Goal: Transaction & Acquisition: Purchase product/service

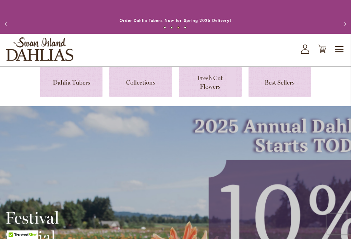
click at [73, 84] on link at bounding box center [71, 82] width 63 height 31
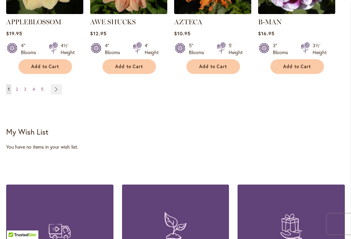
scroll to position [782, 0]
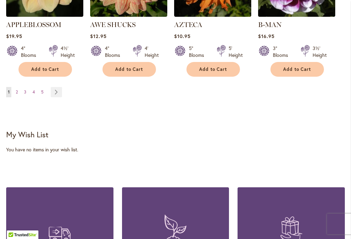
click at [57, 87] on link "Page Next" at bounding box center [56, 92] width 11 height 10
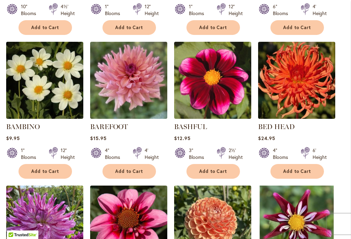
scroll to position [382, 0]
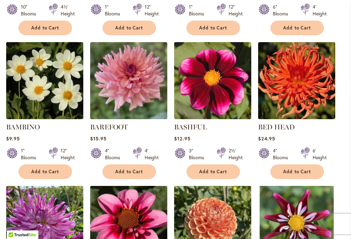
click at [136, 172] on span "Add to Cart" at bounding box center [129, 172] width 28 height 6
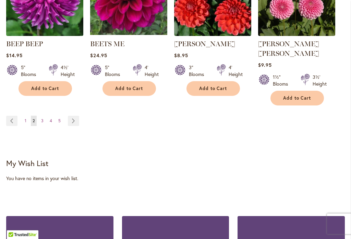
scroll to position [771, 0]
click at [78, 116] on link "Page Next" at bounding box center [73, 121] width 11 height 10
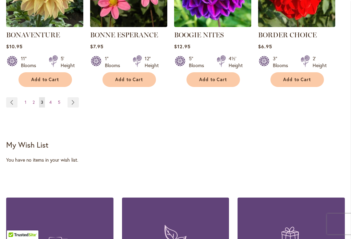
scroll to position [759, 0]
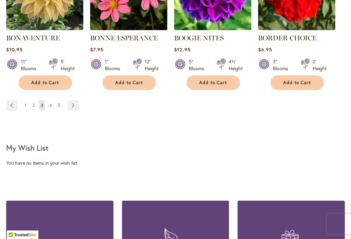
click at [76, 107] on link "Page Next" at bounding box center [73, 105] width 11 height 10
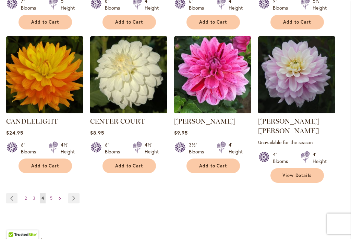
scroll to position [685, 0]
click at [76, 193] on link "Page Next" at bounding box center [73, 198] width 11 height 10
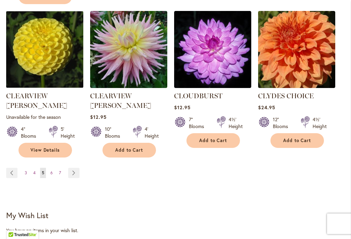
scroll to position [720, 0]
click at [75, 168] on link "Page Next" at bounding box center [73, 173] width 11 height 10
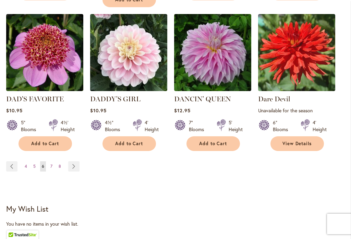
scroll to position [733, 0]
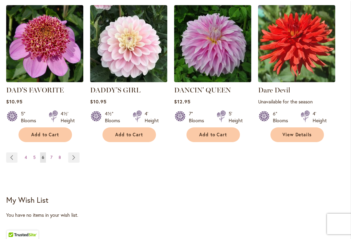
click at [134, 132] on span "Add to Cart" at bounding box center [129, 135] width 28 height 6
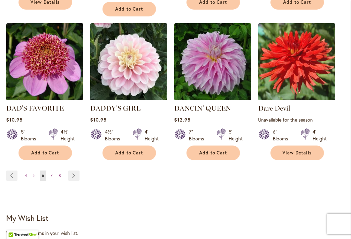
click at [74, 171] on link "Page Next" at bounding box center [73, 176] width 11 height 10
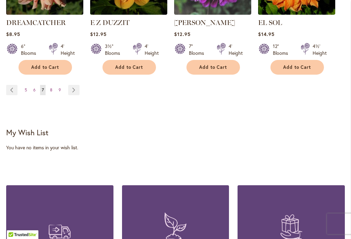
scroll to position [793, 0]
click at [77, 85] on link "Page Next" at bounding box center [73, 90] width 11 height 10
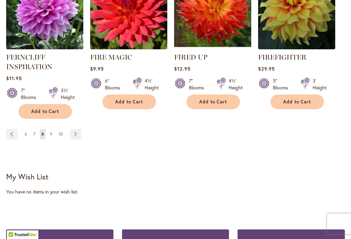
scroll to position [756, 0]
click at [79, 137] on link "Page Next" at bounding box center [75, 134] width 11 height 10
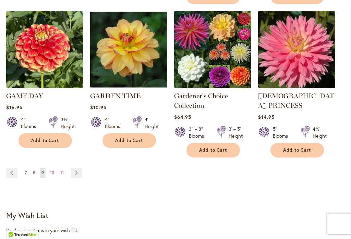
scroll to position [730, 0]
click at [80, 168] on link "Page Next" at bounding box center [76, 173] width 11 height 10
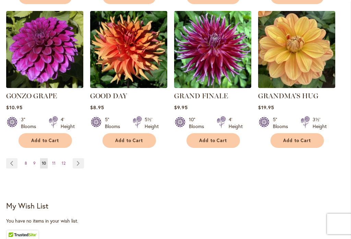
scroll to position [721, 0]
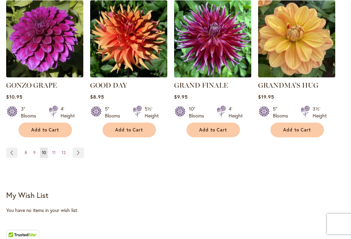
click at [83, 148] on link "Page Next" at bounding box center [78, 153] width 11 height 10
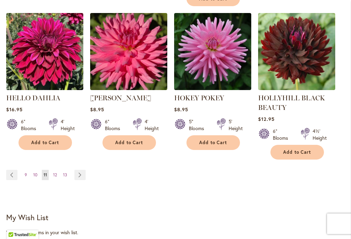
scroll to position [725, 0]
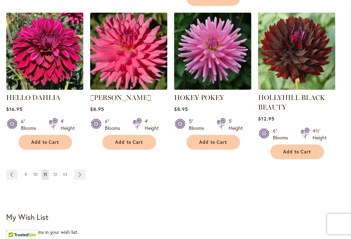
click at [84, 173] on link "Page Next" at bounding box center [79, 175] width 11 height 10
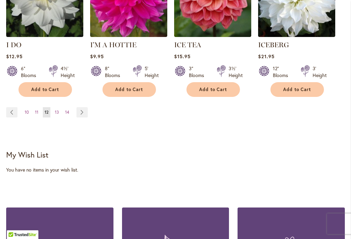
scroll to position [761, 0]
click at [70, 107] on link "Page 14" at bounding box center [67, 112] width 8 height 10
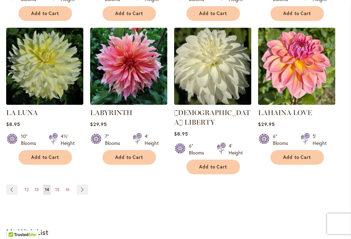
scroll to position [686, 0]
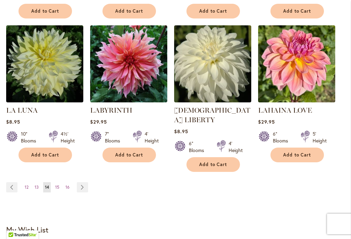
click at [60, 182] on link "Page 15" at bounding box center [57, 187] width 8 height 10
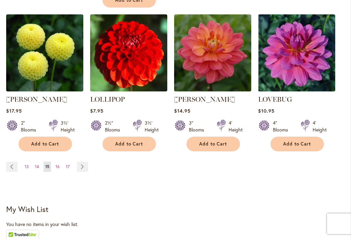
scroll to position [717, 0]
click at [61, 162] on link "Page 16" at bounding box center [58, 167] width 8 height 10
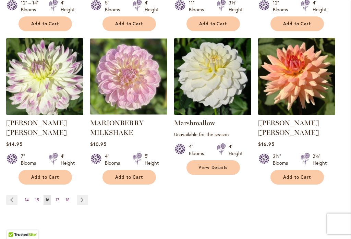
scroll to position [683, 0]
click at [83, 195] on link "Page Next" at bounding box center [82, 200] width 11 height 10
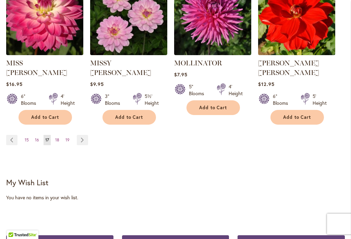
scroll to position [734, 0]
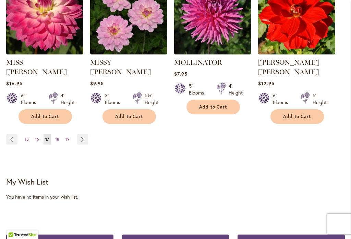
click at [86, 134] on link "Page Next" at bounding box center [82, 139] width 11 height 10
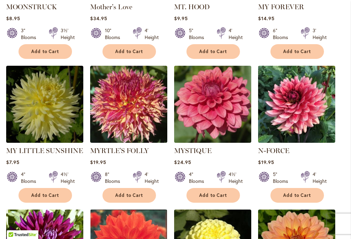
scroll to position [358, 0]
click at [217, 196] on span "Add to Cart" at bounding box center [213, 196] width 28 height 6
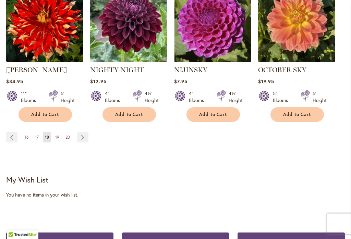
scroll to position [745, 0]
click at [21, 139] on ul "Page Previous Page 16 Page 17 You're currently reading page 18 Page 19 Page 20 …" at bounding box center [48, 137] width 85 height 10
click at [27, 140] on span "16" at bounding box center [27, 137] width 4 height 5
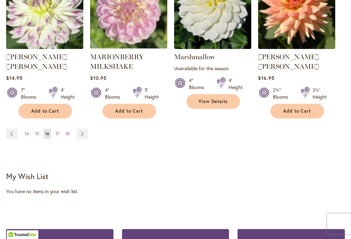
scroll to position [749, 0]
click at [30, 129] on link "Page 14" at bounding box center [27, 134] width 8 height 10
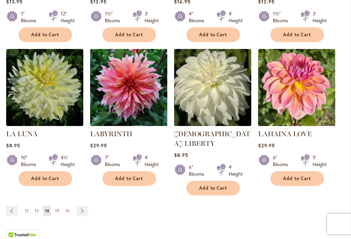
scroll to position [671, 0]
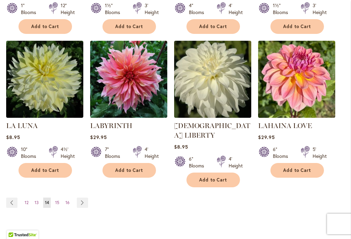
click at [39, 198] on link "Page 13" at bounding box center [37, 203] width 8 height 10
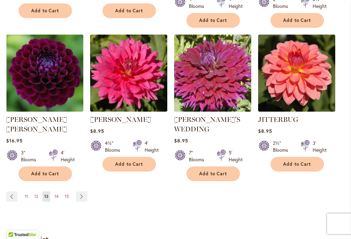
scroll to position [694, 0]
click at [36, 194] on span "12" at bounding box center [36, 196] width 4 height 5
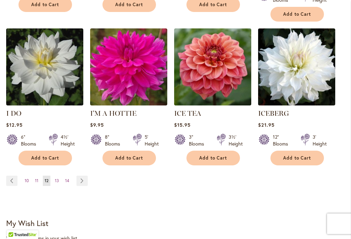
scroll to position [704, 0]
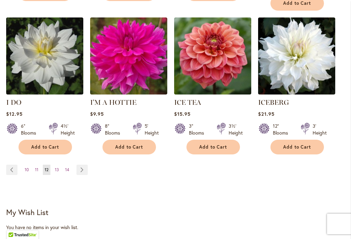
click at [37, 167] on span "11" at bounding box center [36, 169] width 3 height 5
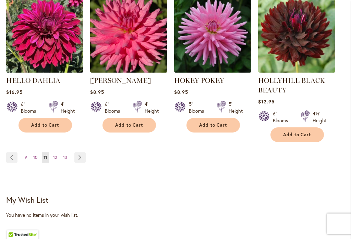
scroll to position [753, 0]
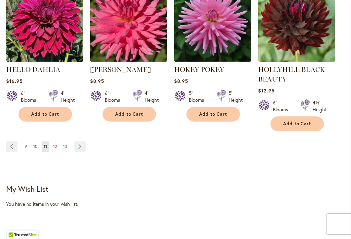
click at [67, 148] on span "13" at bounding box center [65, 146] width 4 height 5
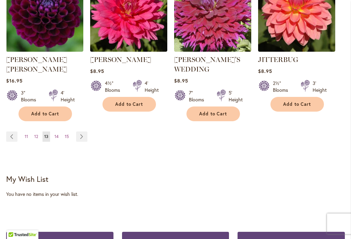
scroll to position [771, 0]
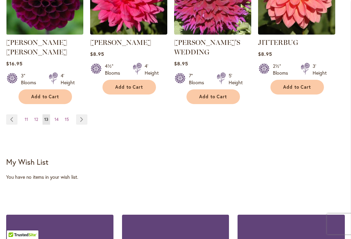
click at [25, 117] on span "11" at bounding box center [26, 119] width 3 height 5
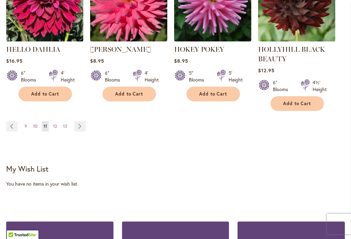
scroll to position [781, 0]
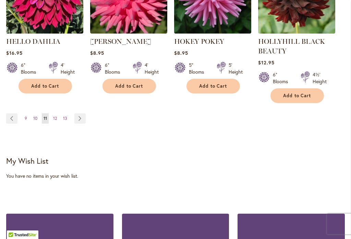
click at [28, 116] on link "Page 9" at bounding box center [26, 118] width 6 height 10
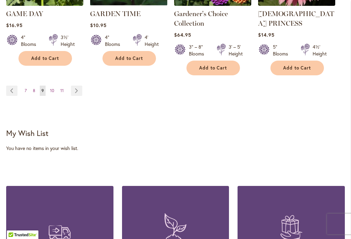
scroll to position [824, 0]
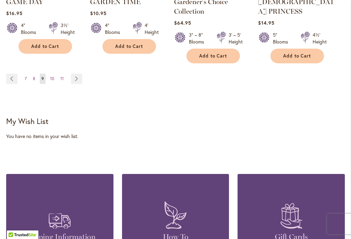
click at [37, 74] on link "Page 8" at bounding box center [34, 79] width 6 height 10
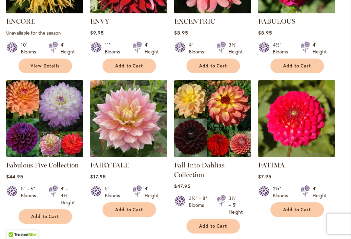
scroll to position [488, 0]
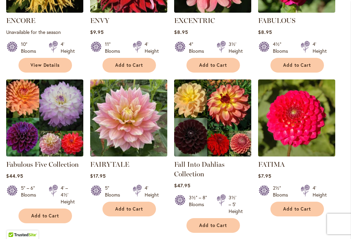
click at [136, 207] on span "Add to Cart" at bounding box center [129, 209] width 28 height 6
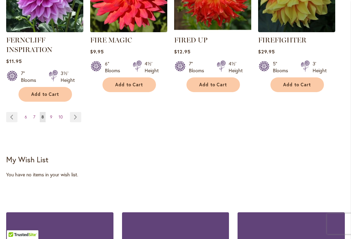
scroll to position [791, 0]
click at [36, 116] on link "Page 7" at bounding box center [34, 117] width 5 height 10
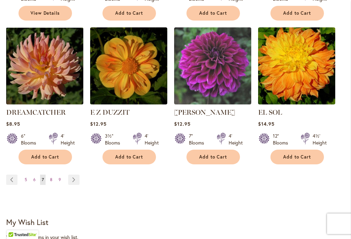
scroll to position [704, 0]
click at [36, 175] on link "Page 6" at bounding box center [35, 180] width 6 height 10
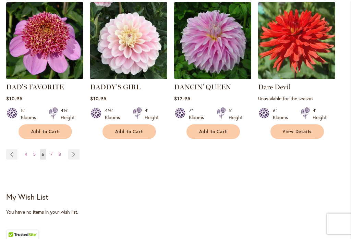
scroll to position [736, 0]
click at [36, 149] on link "Page 5" at bounding box center [35, 154] width 6 height 10
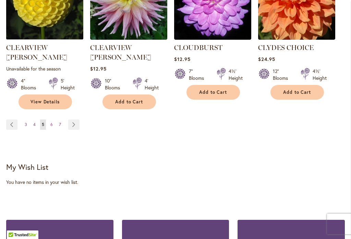
scroll to position [767, 0]
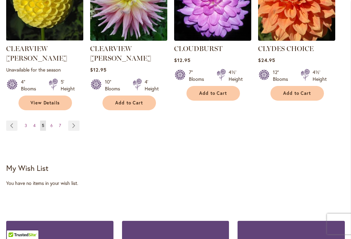
click at [35, 123] on span "4" at bounding box center [34, 125] width 2 height 5
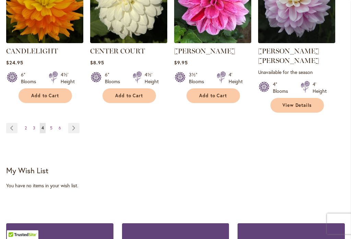
scroll to position [755, 0]
click at [218, 96] on span "Add to Cart" at bounding box center [213, 96] width 28 height 6
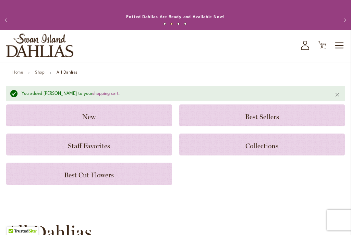
scroll to position [4, 0]
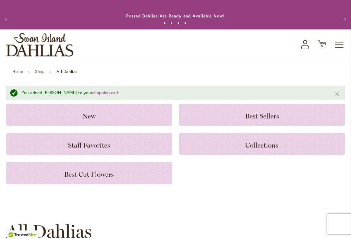
click at [59, 173] on h3 "Best Cut Flowers" at bounding box center [88, 173] width 149 height 8
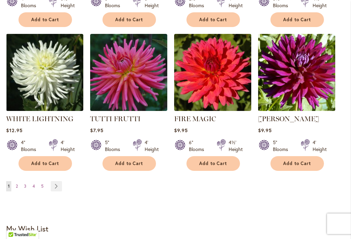
scroll to position [581, 0]
click at [59, 188] on link "Page Next" at bounding box center [56, 186] width 11 height 10
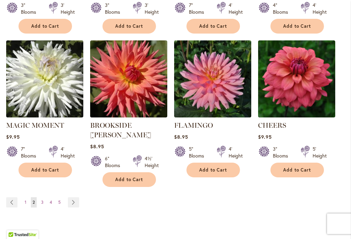
scroll to position [574, 0]
click at [78, 197] on link "Page Next" at bounding box center [73, 202] width 11 height 10
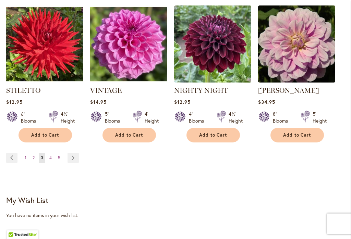
scroll to position [628, 0]
click at [70, 153] on link "Page Next" at bounding box center [73, 158] width 11 height 10
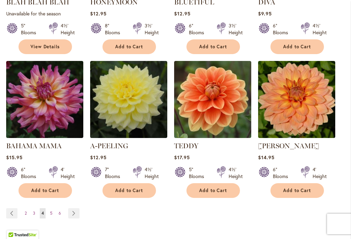
scroll to position [569, 0]
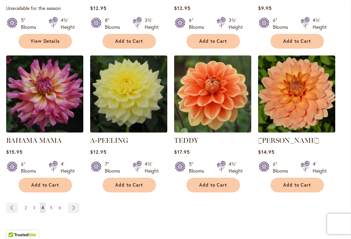
click at [76, 207] on link "Page Next" at bounding box center [73, 208] width 11 height 10
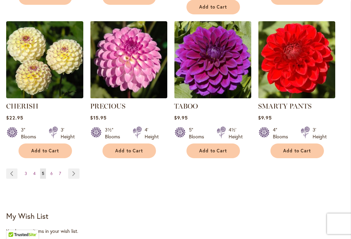
scroll to position [613, 0]
click at [75, 169] on link "Page Next" at bounding box center [73, 174] width 11 height 10
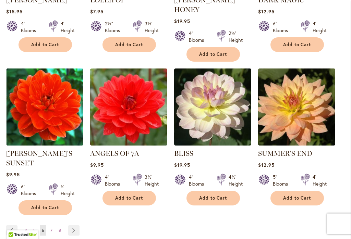
scroll to position [576, 0]
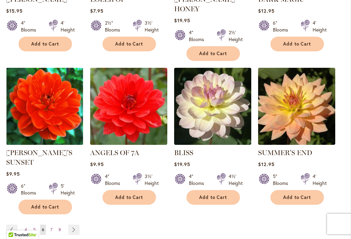
click at [75, 225] on link "Page Next" at bounding box center [73, 230] width 11 height 10
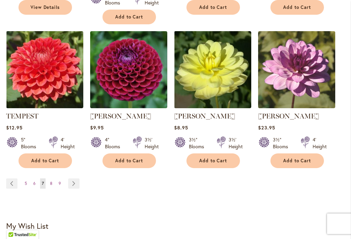
scroll to position [603, 0]
click at [221, 158] on button "Add to Cart" at bounding box center [213, 161] width 53 height 15
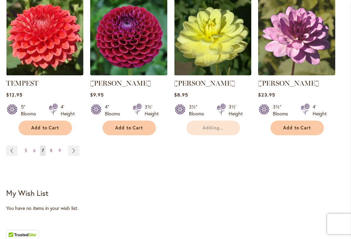
scroll to position [640, 0]
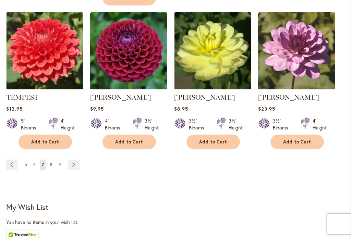
click at [77, 160] on link "Page Next" at bounding box center [73, 165] width 11 height 10
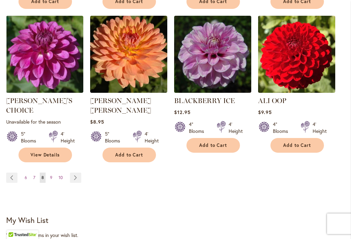
scroll to position [609, 0]
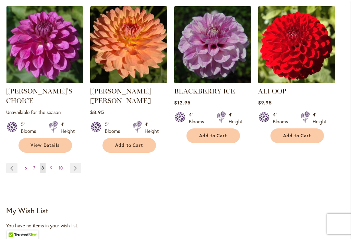
click at [80, 163] on link "Page Next" at bounding box center [75, 168] width 11 height 10
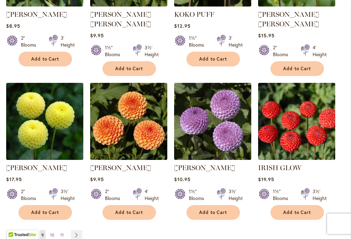
scroll to position [562, 0]
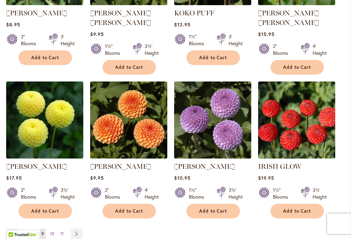
click at [80, 229] on link "Page Next" at bounding box center [76, 234] width 11 height 10
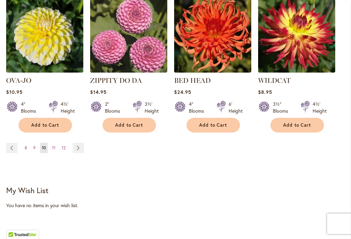
scroll to position [629, 0]
click at [79, 143] on link "Page Next" at bounding box center [78, 148] width 11 height 10
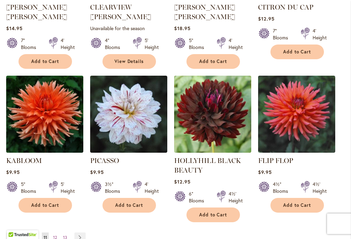
scroll to position [559, 0]
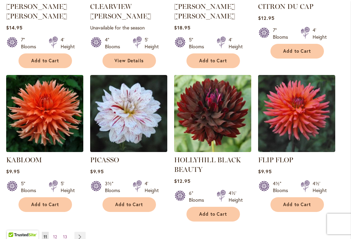
click at [82, 232] on link "Page Next" at bounding box center [79, 237] width 11 height 10
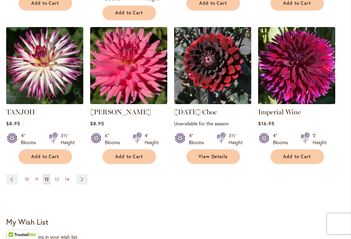
scroll to position [607, 0]
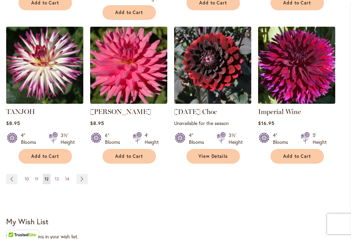
click at [80, 174] on link "Page Next" at bounding box center [81, 179] width 11 height 10
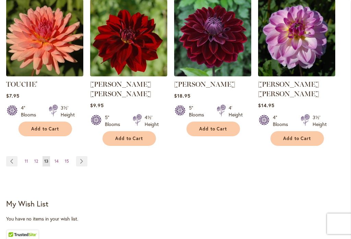
scroll to position [635, 0]
click at [83, 156] on link "Page Next" at bounding box center [81, 161] width 11 height 10
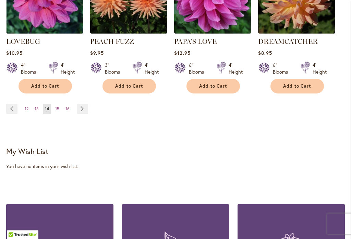
scroll to position [668, 0]
click at [80, 104] on link "Page Next" at bounding box center [82, 109] width 11 height 10
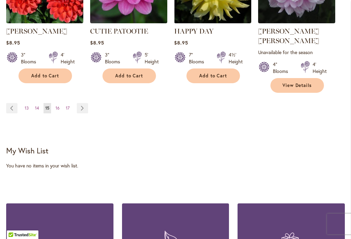
scroll to position [700, 0]
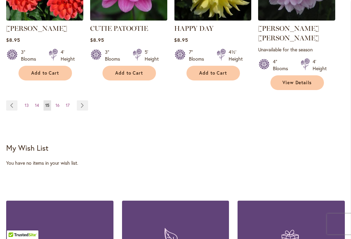
click at [83, 100] on link "Page Next" at bounding box center [82, 105] width 11 height 10
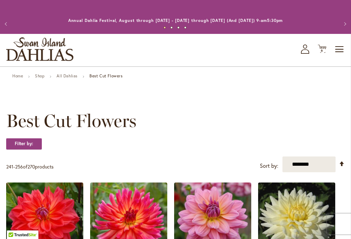
click at [323, 51] on span "6" at bounding box center [322, 50] width 2 height 4
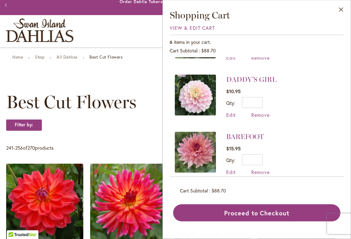
scroll to position [19, 0]
click at [279, 222] on button "Proceed to Checkout" at bounding box center [256, 213] width 167 height 17
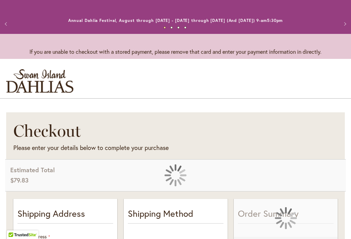
select select "**"
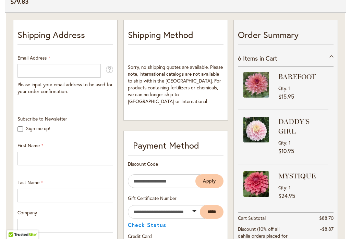
scroll to position [171, 0]
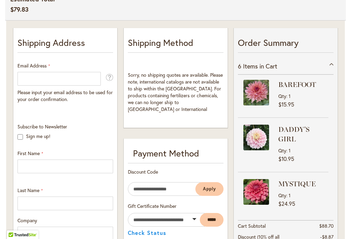
click at [331, 68] on div "6 Items in Cart" at bounding box center [286, 66] width 96 height 17
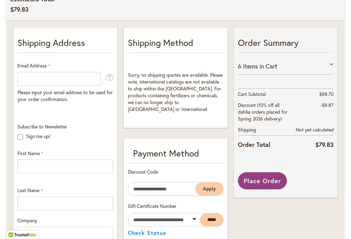
click at [333, 62] on div "6 Items in Cart" at bounding box center [286, 66] width 96 height 17
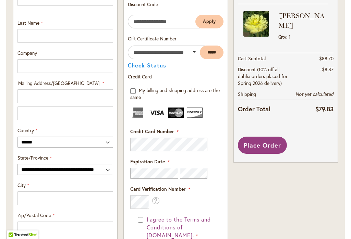
scroll to position [371, 0]
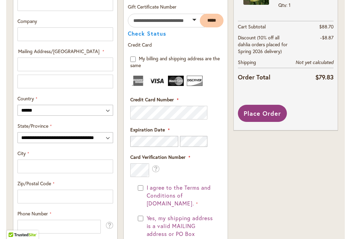
click at [269, 114] on span "Place Order" at bounding box center [262, 113] width 37 height 8
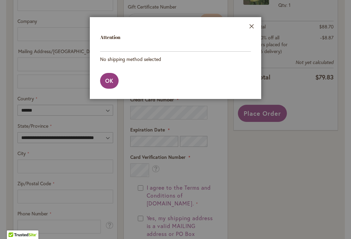
click at [112, 81] on span "OK" at bounding box center [109, 80] width 8 height 7
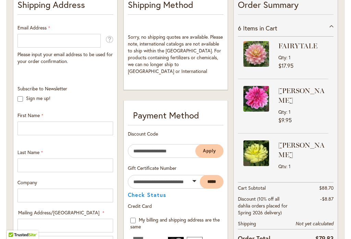
scroll to position [208, 0]
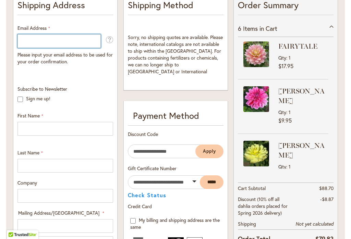
click at [76, 41] on input "Email Address" at bounding box center [58, 42] width 83 height 14
type input "**********"
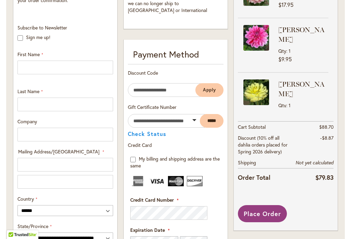
scroll to position [270, 0]
click at [92, 163] on input "Mailing Address/PO BOX: Line 1" at bounding box center [65, 165] width 96 height 14
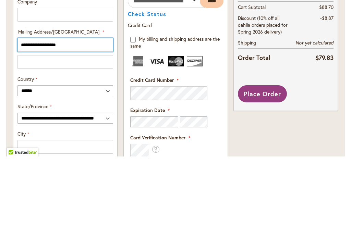
scroll to position [308, 0]
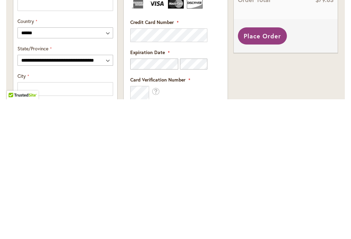
type input "**********"
click at [39, 195] on select "**********" at bounding box center [65, 200] width 96 height 11
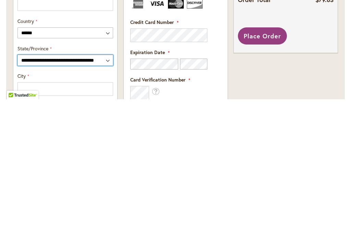
scroll to position [448, 0]
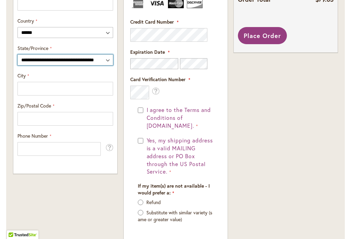
select select "**"
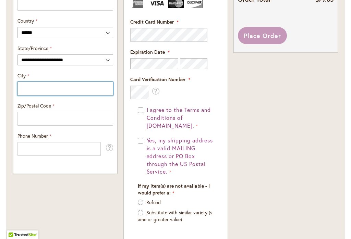
click at [40, 88] on input "City" at bounding box center [65, 89] width 96 height 14
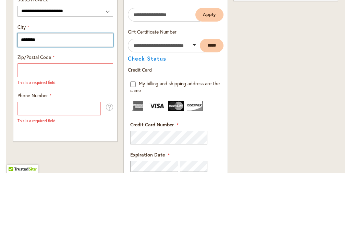
type input "********"
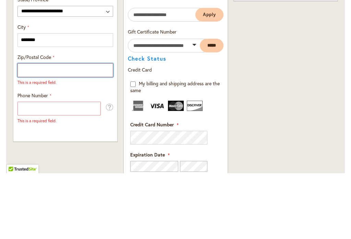
click at [44, 129] on input "Zip/Postal Code" at bounding box center [65, 136] width 96 height 14
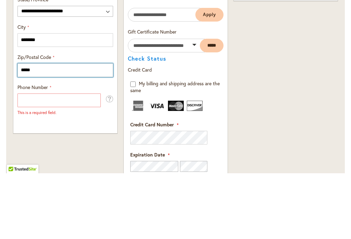
type input "*****"
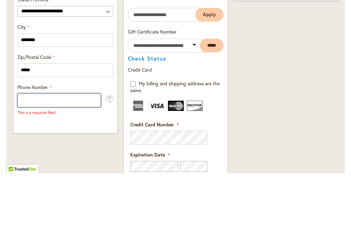
click at [35, 159] on input "Phone Number" at bounding box center [58, 166] width 83 height 14
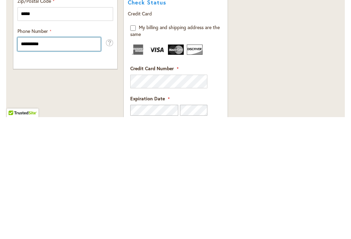
type input "**********"
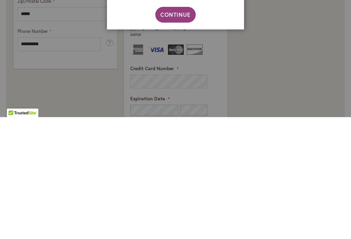
click at [191, 129] on button "Continue" at bounding box center [175, 137] width 41 height 16
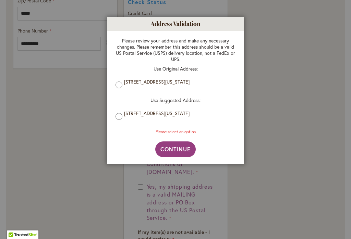
click at [145, 117] on label "7270 SW BENZ PARK CT, PORTLAND, Oregon, 97225-3202, United States" at bounding box center [178, 113] width 108 height 6
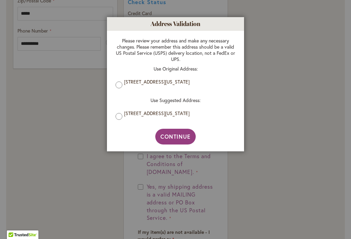
click at [184, 142] on button "Continue" at bounding box center [175, 137] width 41 height 16
type input "**********"
type input "********"
type input "**********"
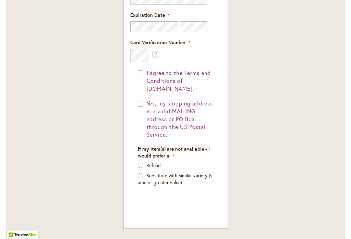
scroll to position [665, 0]
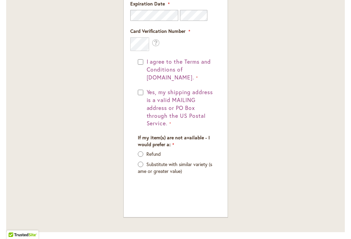
click at [145, 151] on p "Refund" at bounding box center [176, 154] width 76 height 7
click at [148, 151] on label "Refund" at bounding box center [153, 154] width 14 height 7
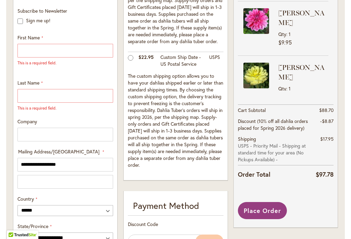
scroll to position [305, 0]
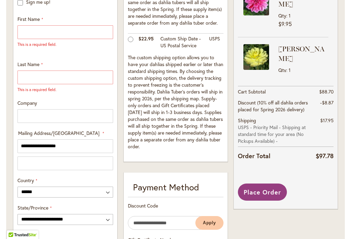
click at [277, 194] on span "Place Order" at bounding box center [262, 192] width 37 height 8
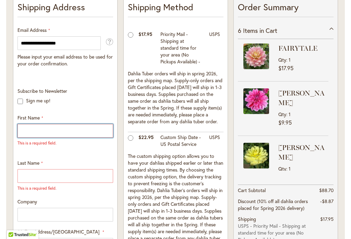
scroll to position [207, 0]
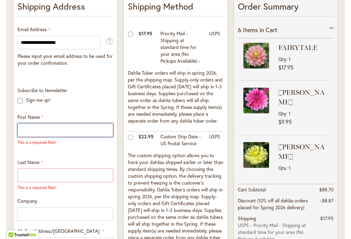
click at [44, 129] on input "First Name" at bounding box center [65, 130] width 96 height 14
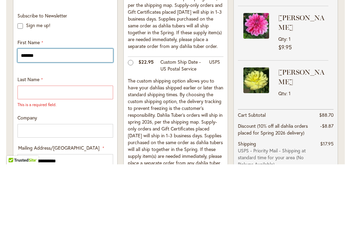
type input "*******"
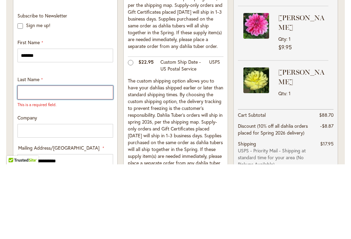
click at [40, 160] on input "Last Name" at bounding box center [65, 167] width 96 height 14
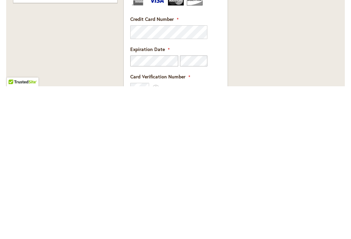
scroll to position [462, 0]
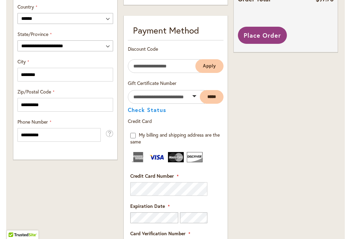
type input "****"
click at [270, 38] on span "Place Order" at bounding box center [262, 35] width 37 height 8
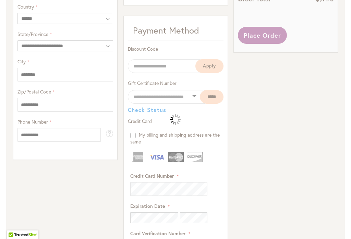
scroll to position [463, 0]
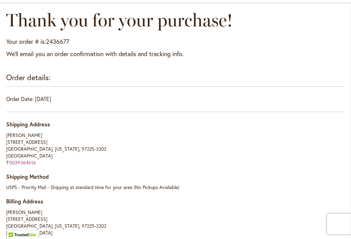
scroll to position [38, 0]
